Goal: Transaction & Acquisition: Purchase product/service

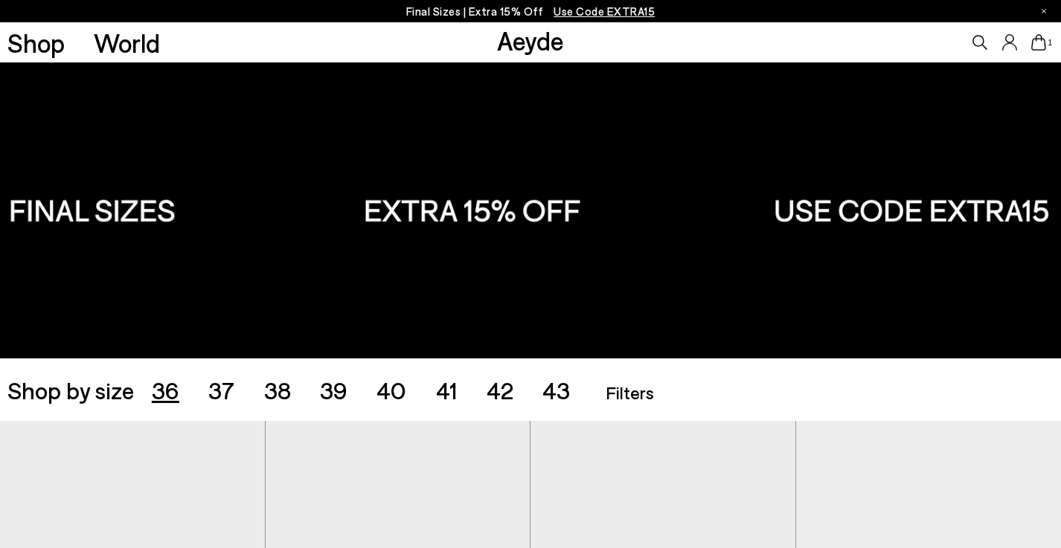
click at [161, 396] on span "36" at bounding box center [166, 390] width 28 height 28
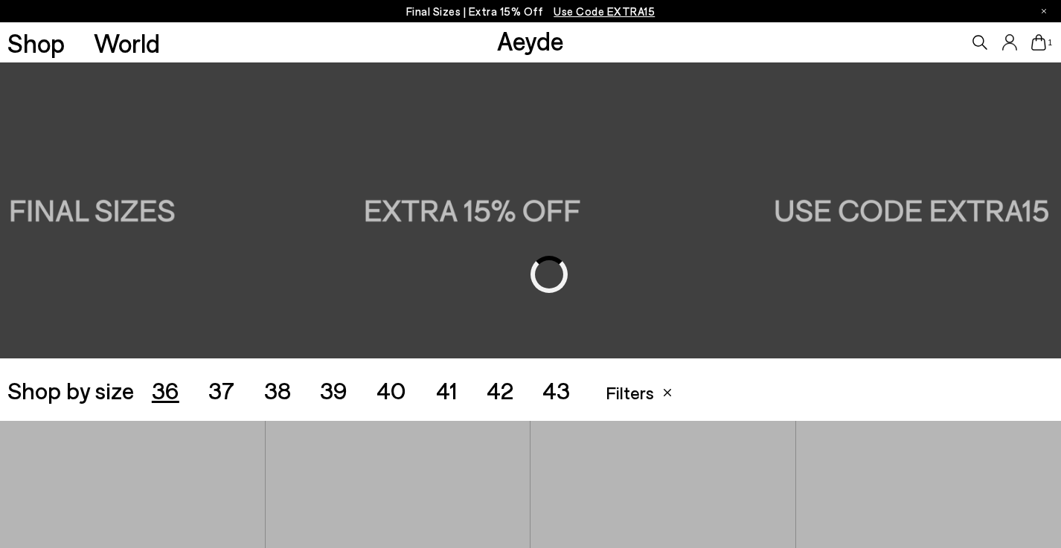
scroll to position [295, 0]
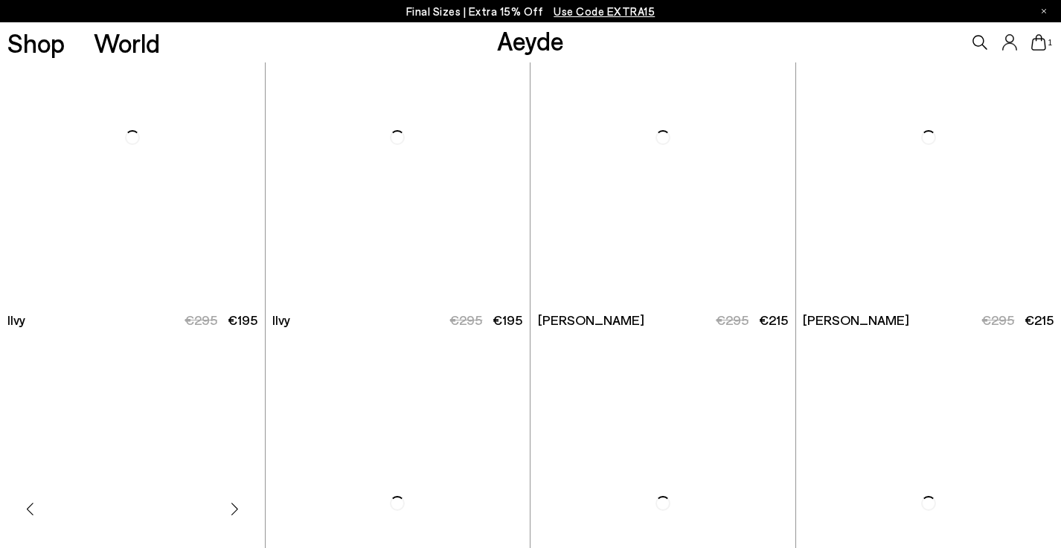
scroll to position [2649, 0]
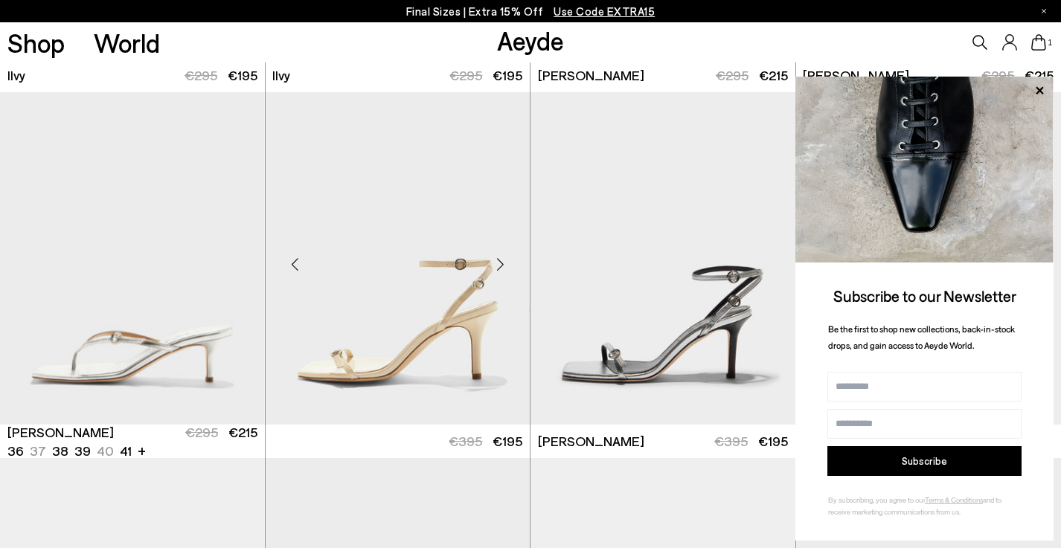
scroll to position [2898, 0]
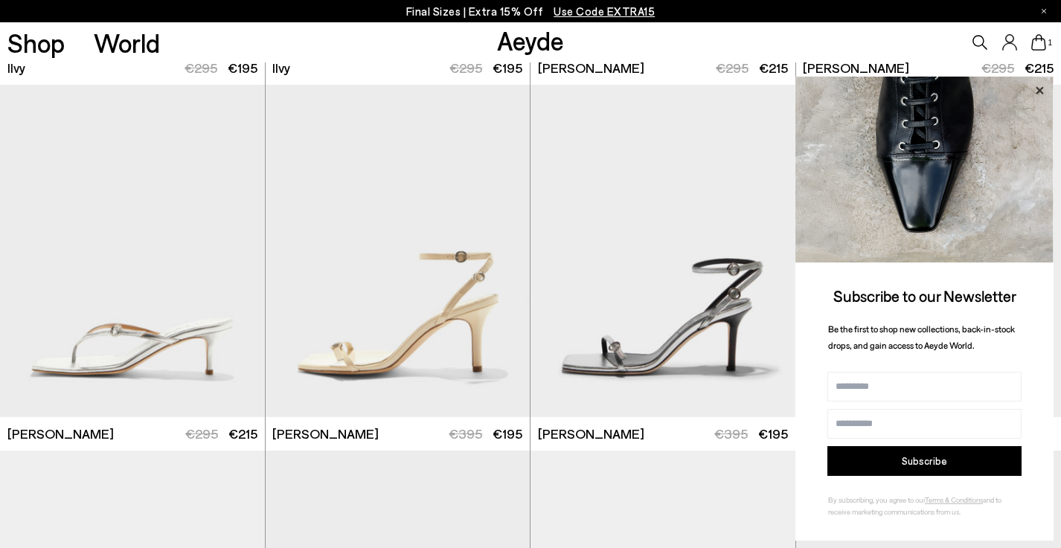
click at [1039, 91] on icon at bounding box center [1038, 89] width 7 height 7
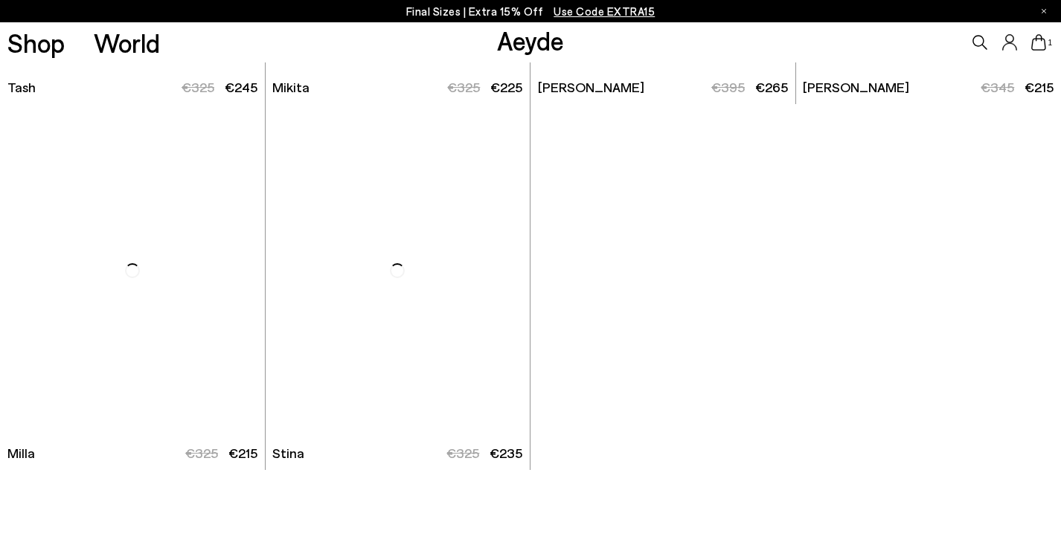
scroll to position [5441, 0]
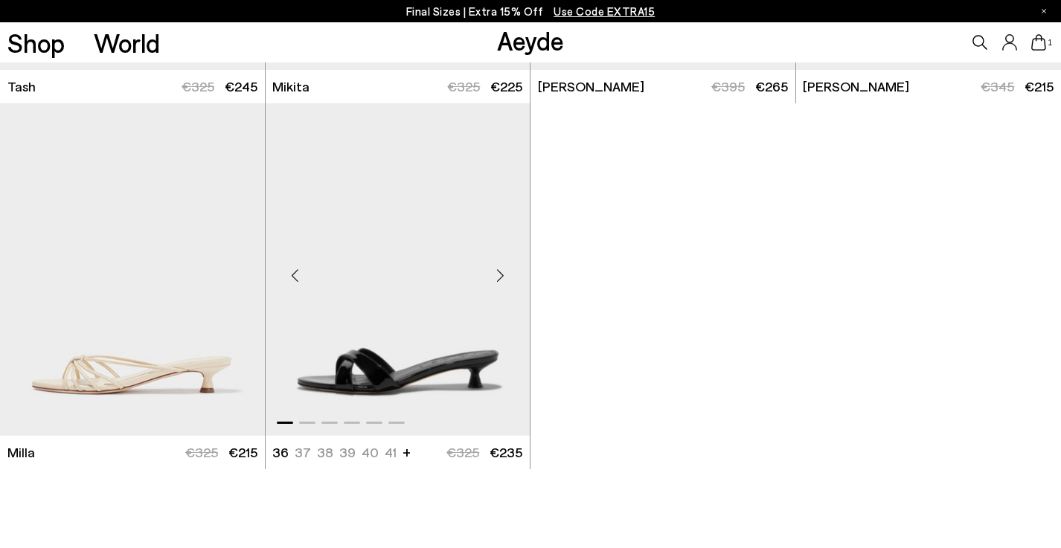
click at [497, 272] on div "Next slide" at bounding box center [500, 276] width 45 height 45
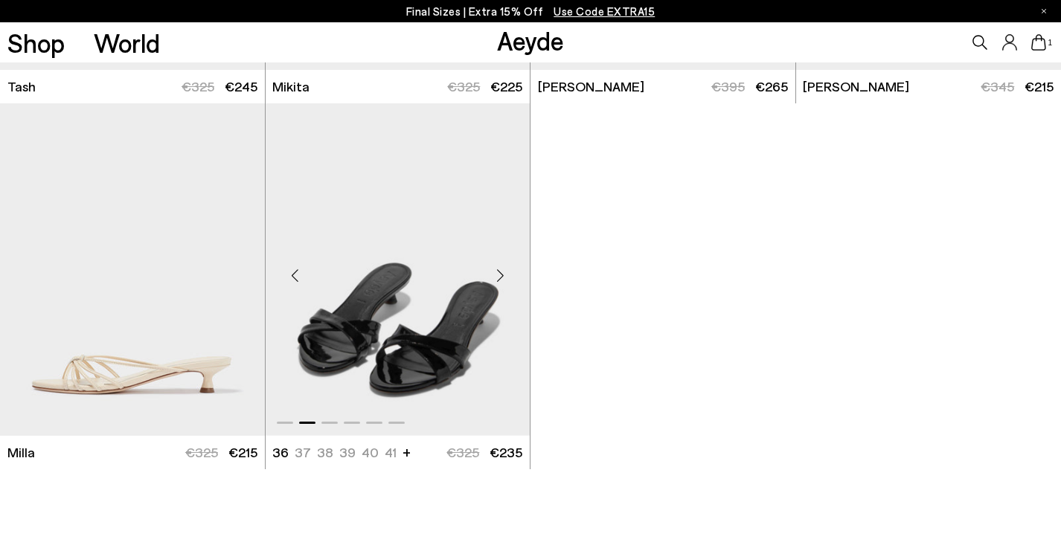
click at [503, 271] on div "Next slide" at bounding box center [500, 276] width 45 height 45
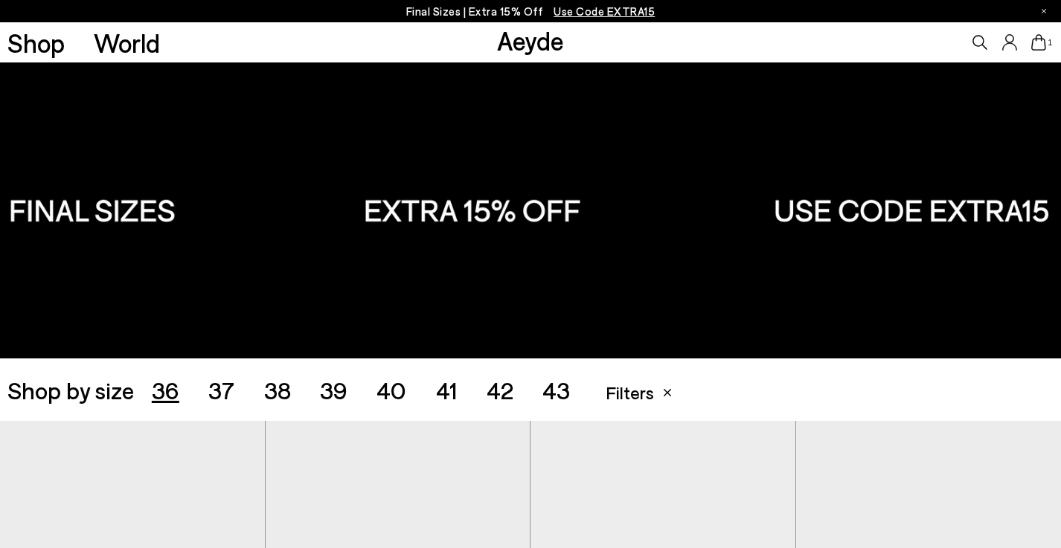
scroll to position [0, 0]
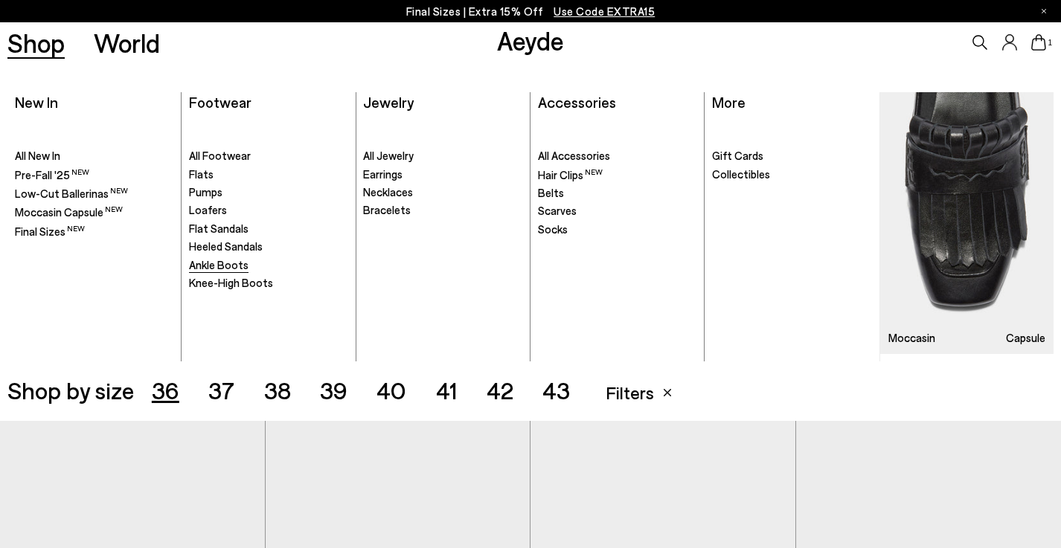
click at [231, 263] on span "Ankle Boots" at bounding box center [219, 264] width 60 height 13
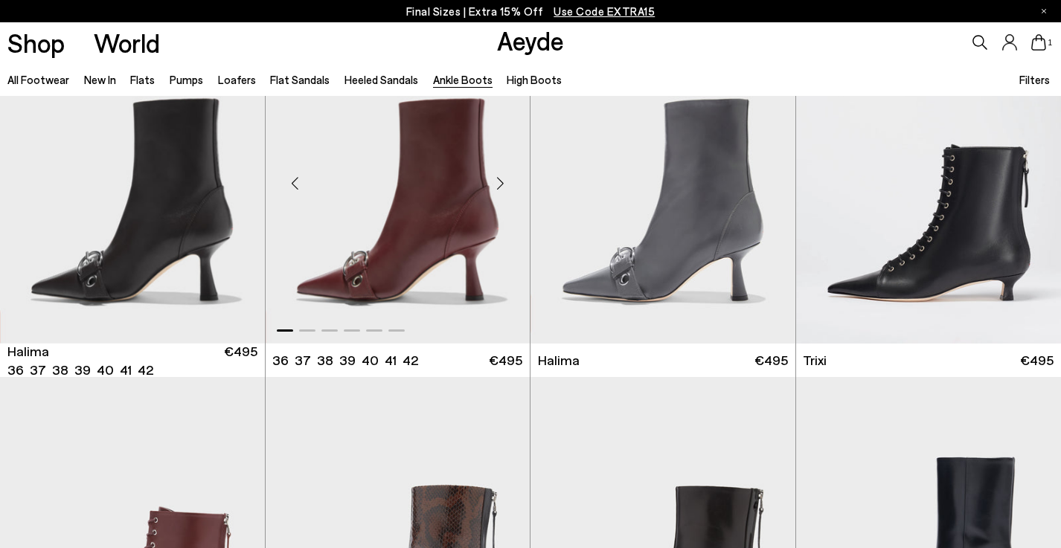
scroll to position [86, 0]
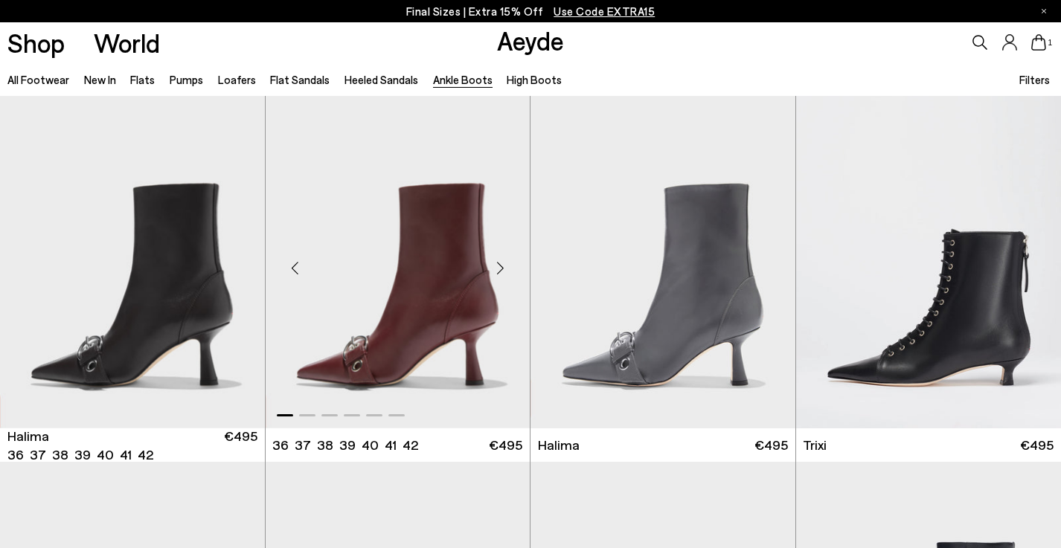
click at [446, 307] on img "1 / 6" at bounding box center [398, 262] width 265 height 332
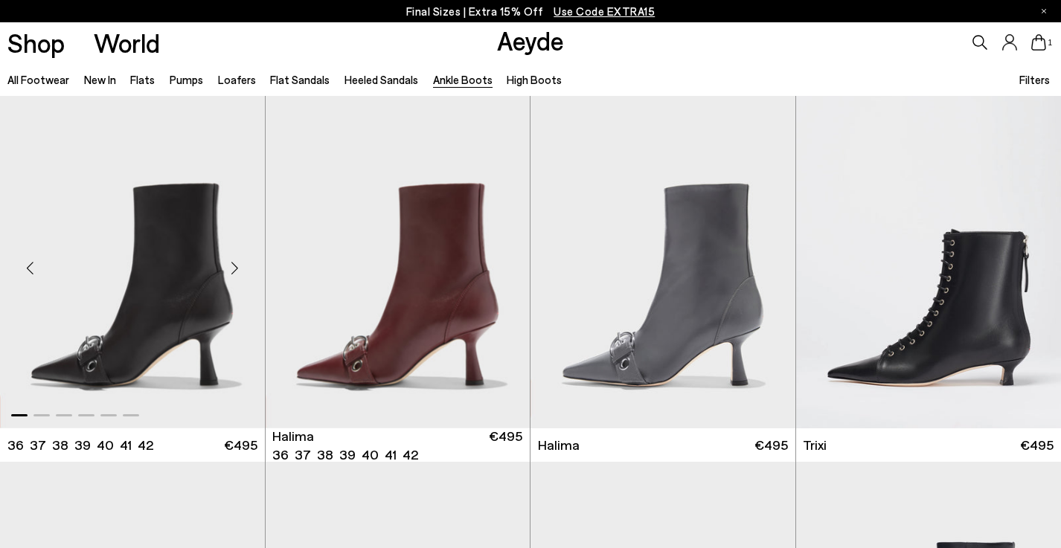
click at [178, 332] on img "1 / 6" at bounding box center [132, 262] width 265 height 332
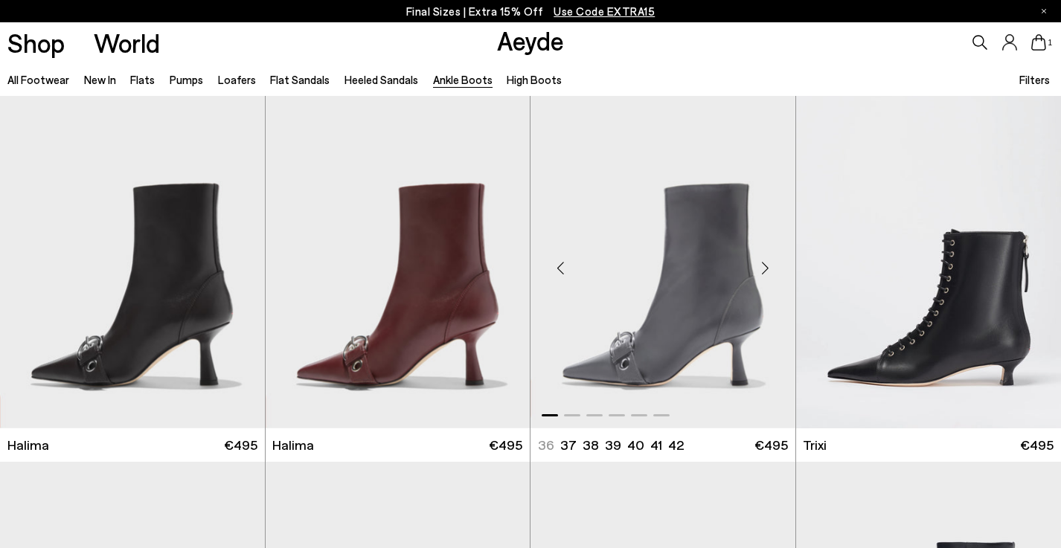
click at [678, 308] on img "1 / 6" at bounding box center [662, 262] width 265 height 332
click at [414, 304] on img "1 / 6" at bounding box center [398, 262] width 265 height 332
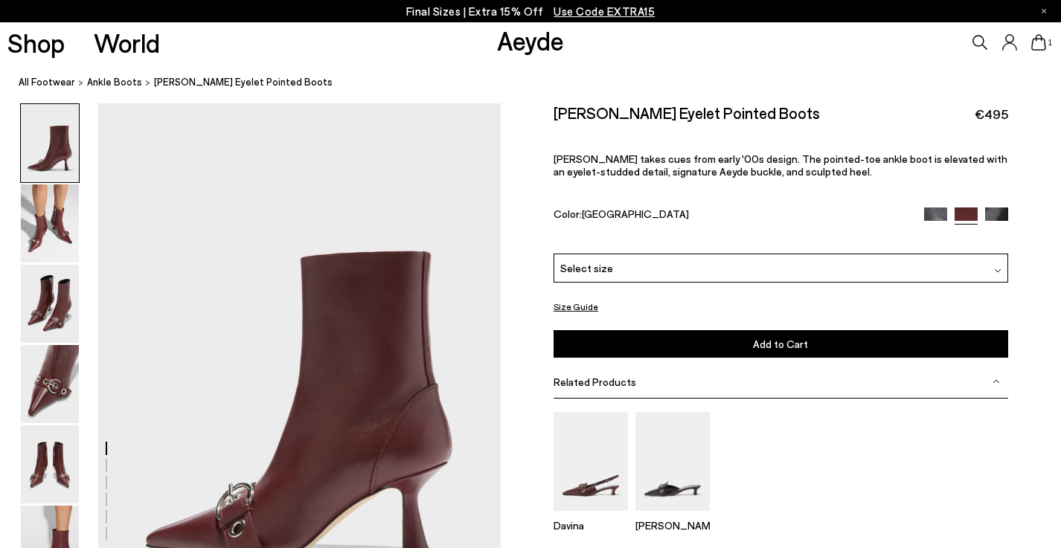
click at [998, 267] on img at bounding box center [997, 270] width 7 height 7
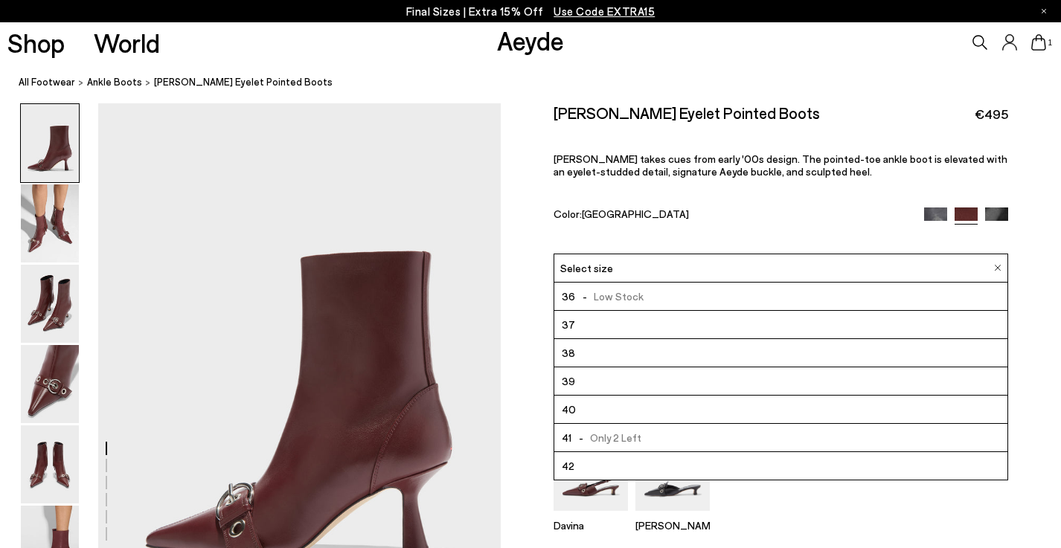
click at [1030, 260] on div "Size Guide Shoes Belt Our shoes come in European sizing. The easiest way to mea…" at bounding box center [781, 371] width 560 height 537
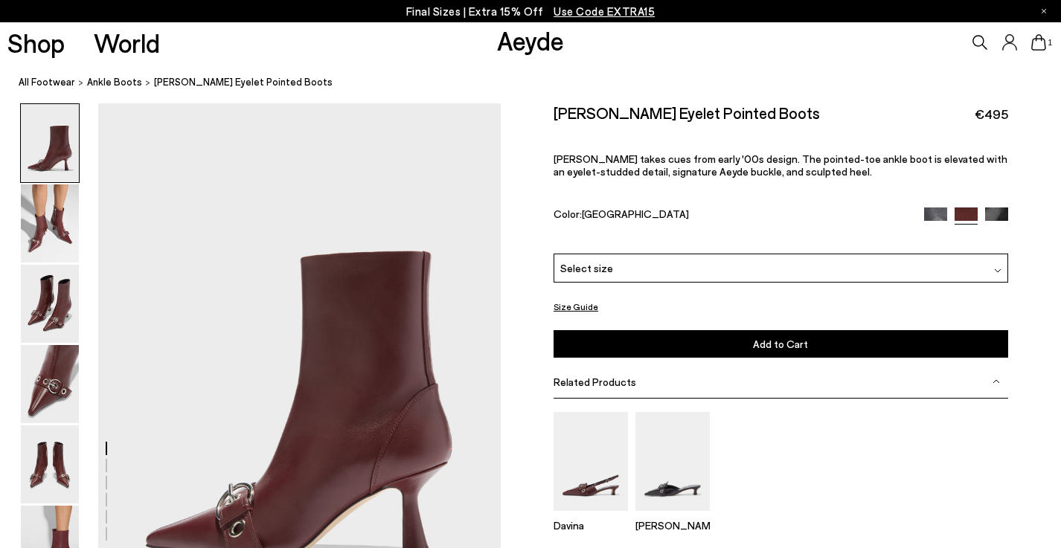
click at [570, 298] on button "Size Guide" at bounding box center [575, 307] width 45 height 19
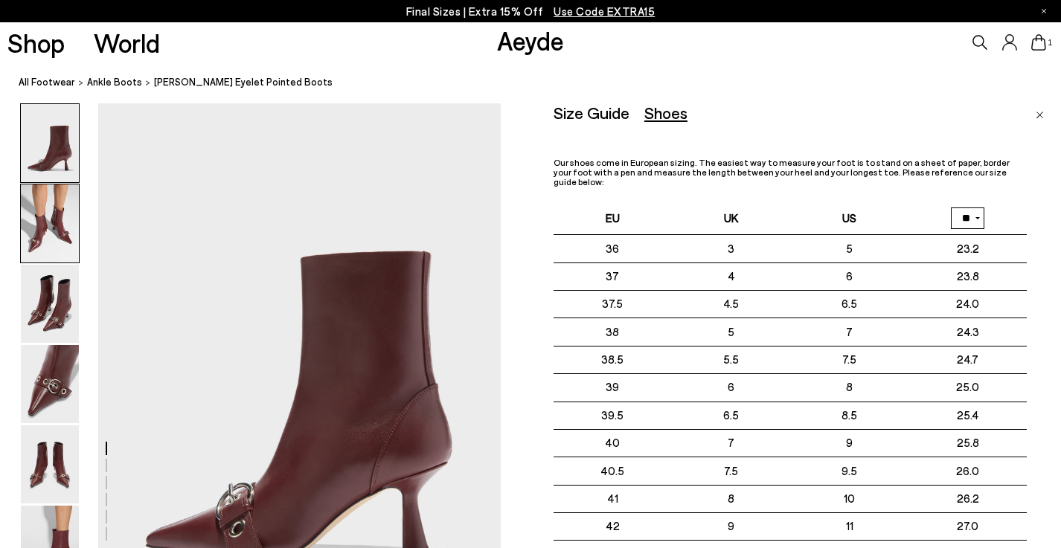
click at [51, 210] on img at bounding box center [50, 223] width 58 height 78
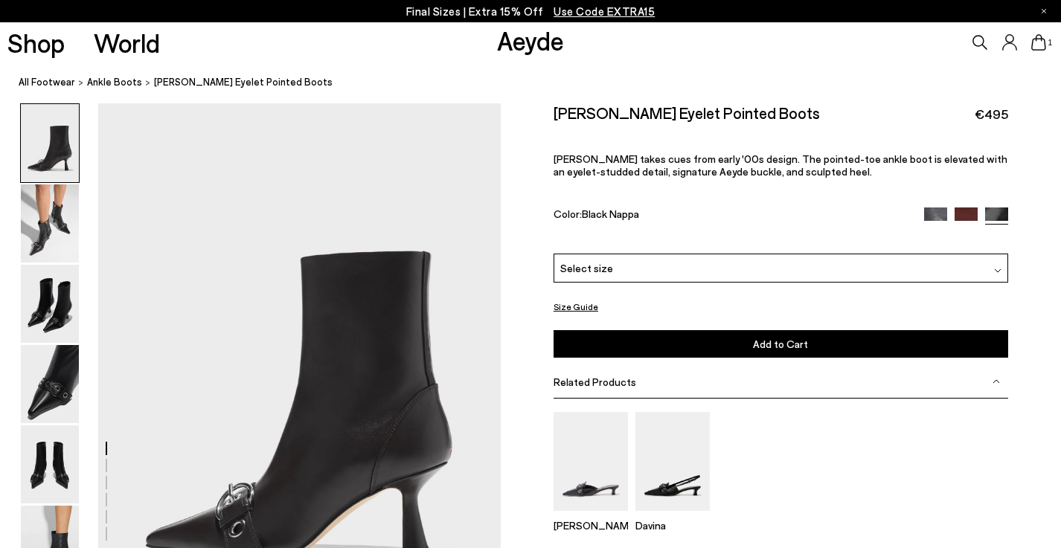
click at [998, 267] on img at bounding box center [997, 270] width 7 height 7
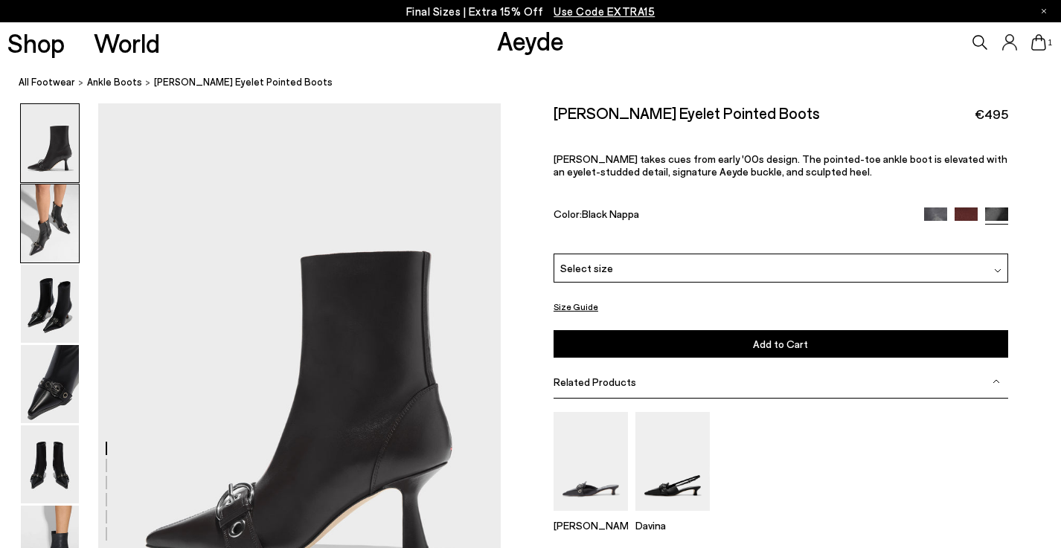
click at [39, 222] on img at bounding box center [50, 223] width 58 height 78
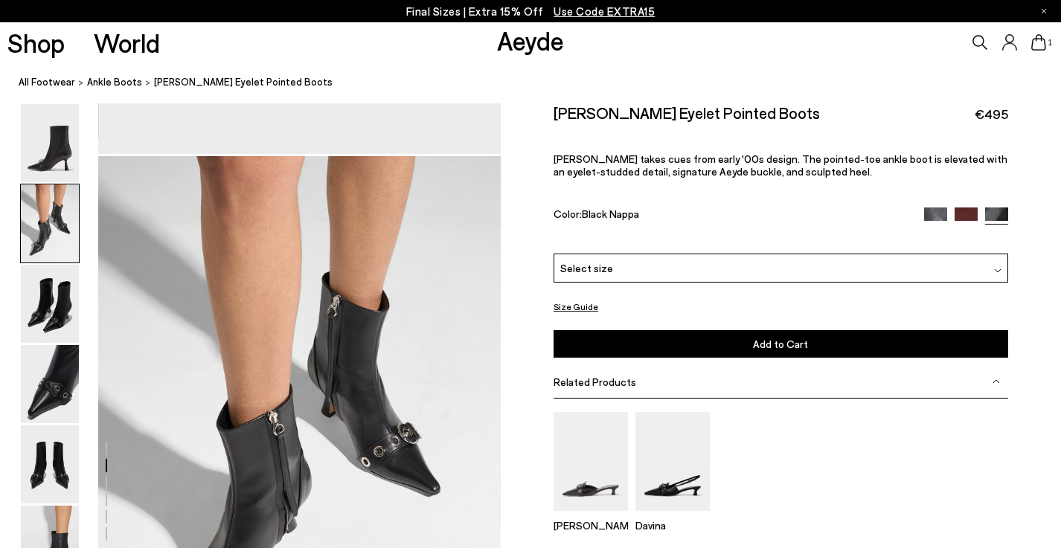
scroll to position [467, 0]
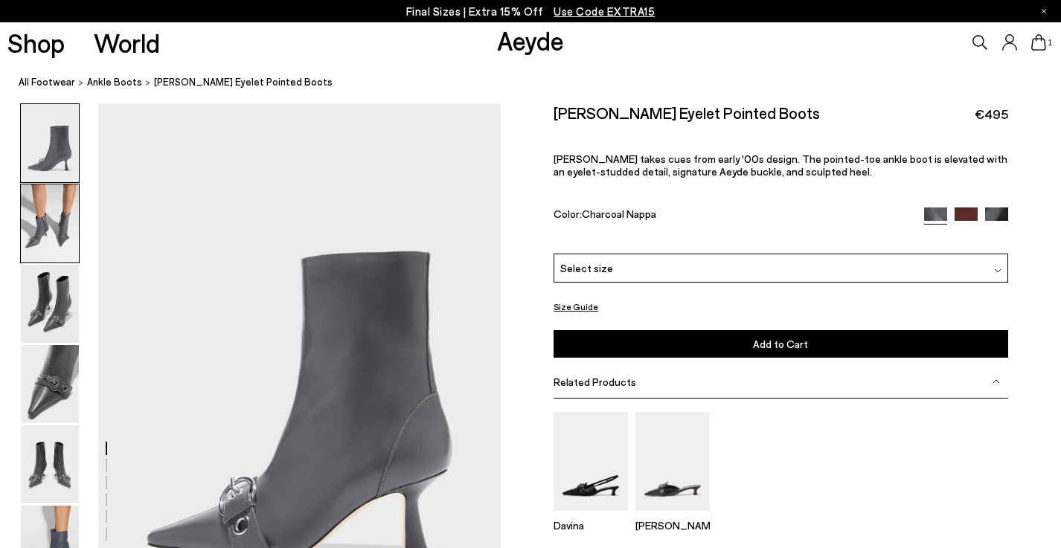
click at [61, 239] on img at bounding box center [50, 223] width 58 height 78
click at [585, 298] on button "Size Guide" at bounding box center [575, 307] width 45 height 19
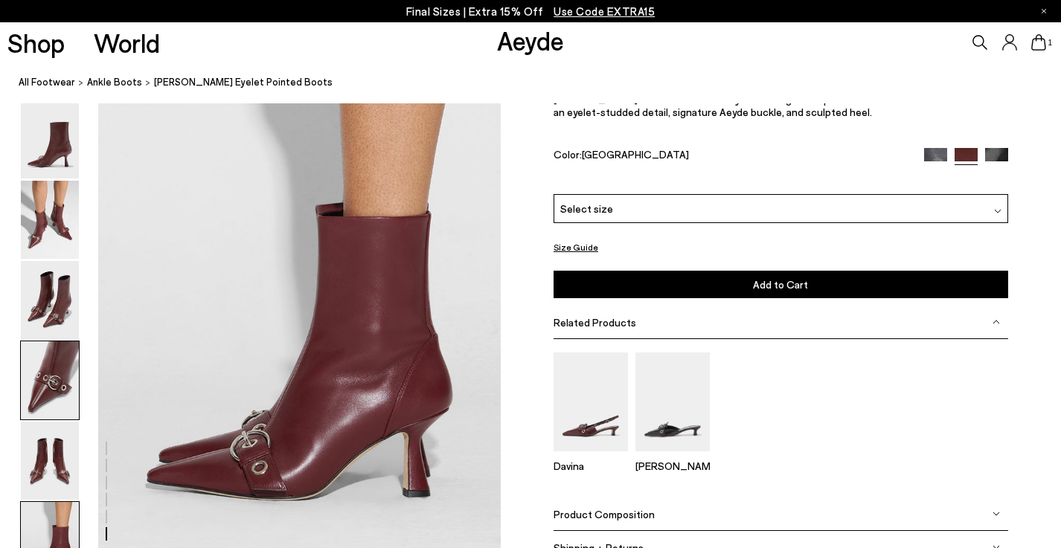
scroll to position [2756, 0]
